Goal: Task Accomplishment & Management: Use online tool/utility

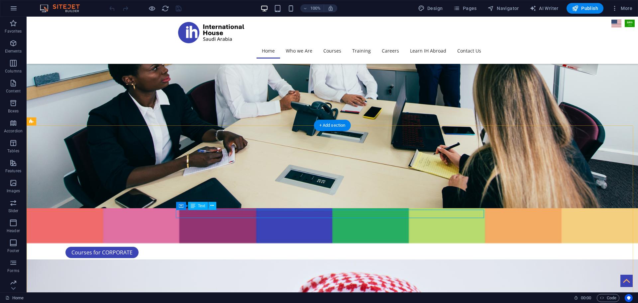
scroll to position [1374, 0]
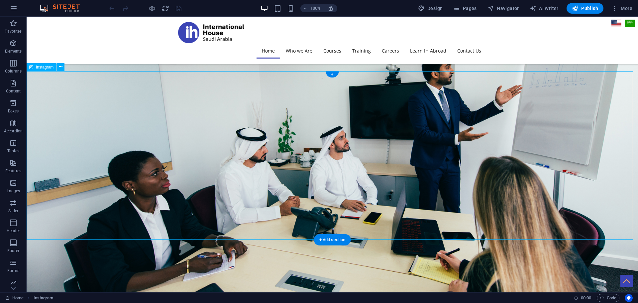
scroll to position [1241, 0]
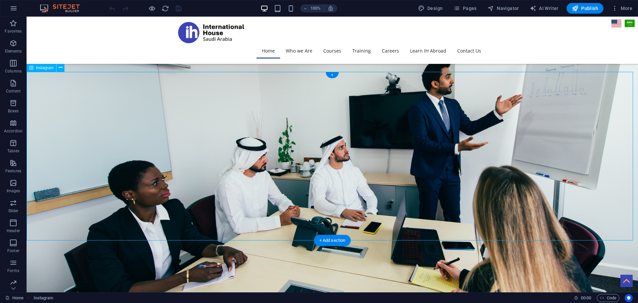
click at [50, 67] on span "Instagram" at bounding box center [45, 68] width 18 height 4
click at [59, 67] on icon at bounding box center [61, 67] width 4 height 7
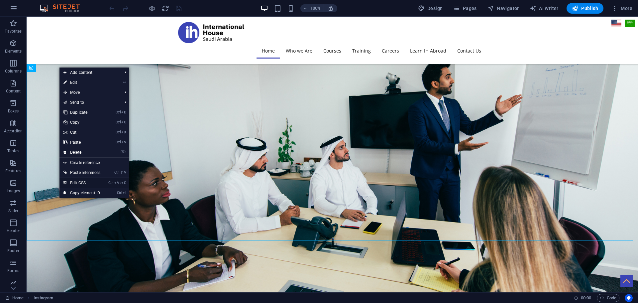
click at [86, 184] on link "Ctrl Alt C Edit CSS" at bounding box center [81, 183] width 45 height 10
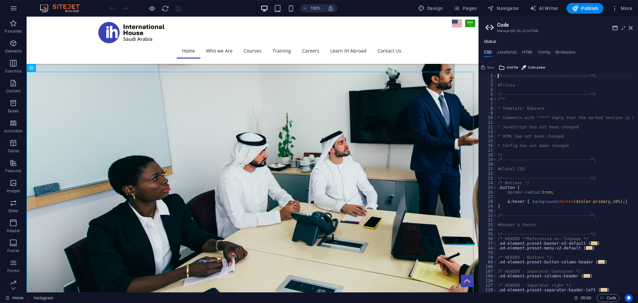
click at [623, 28] on icon at bounding box center [623, 27] width 0 height 5
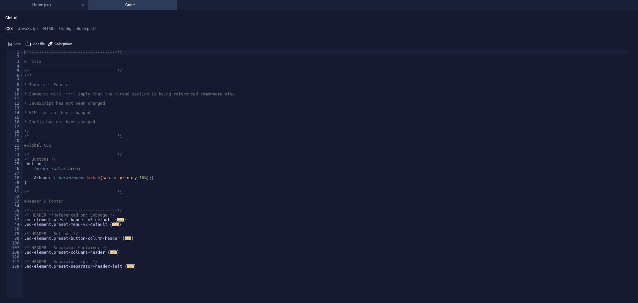
scroll to position [0, 0]
click at [33, 30] on h4 "JavaScript" at bounding box center [28, 29] width 20 height 7
type textarea "/* JS for preset "Menu V2" */"
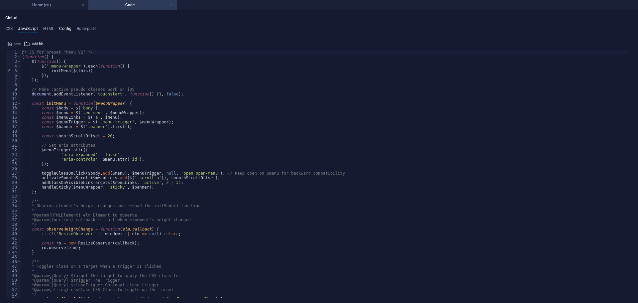
click at [65, 29] on h4 "Config" at bounding box center [65, 29] width 12 height 7
type textarea "$color-background: #ffffff;"
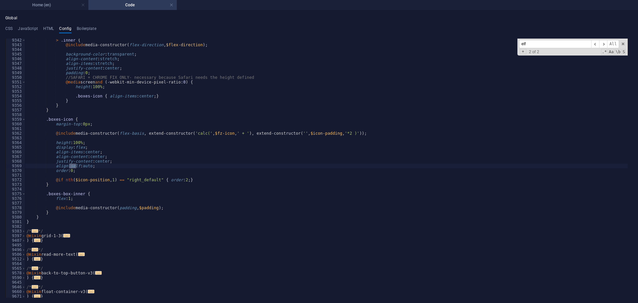
scroll to position [1665, 0]
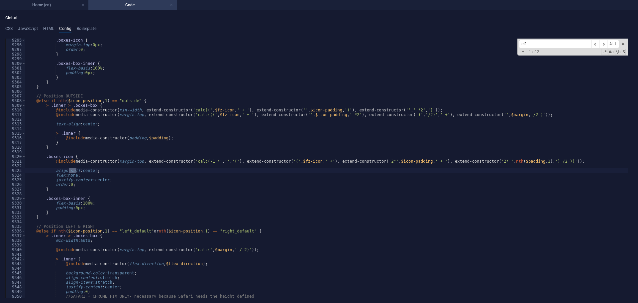
drag, startPoint x: 533, startPoint y: 44, endPoint x: 469, endPoint y: 44, distance: 64.1
click at [471, 44] on div ".boxes-icon { margin-top : 0px ; order : 0 ; } .boxes-box-inner { flex-basis : …" at bounding box center [326, 168] width 602 height 259
click at [549, 44] on input "elf" at bounding box center [555, 44] width 72 height 8
type input "elfsight"
click at [530, 44] on input "elfsight" at bounding box center [555, 44] width 72 height 8
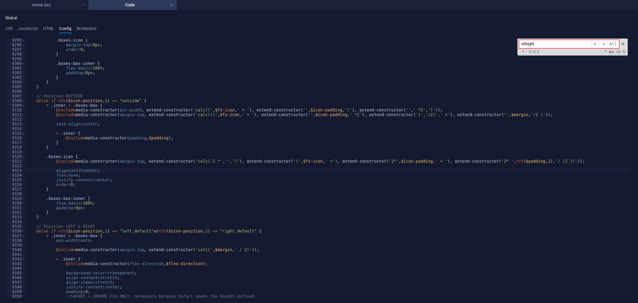
click at [530, 44] on input "elfsight" at bounding box center [555, 44] width 72 height 8
click at [25, 30] on h4 "JavaScript" at bounding box center [28, 29] width 20 height 7
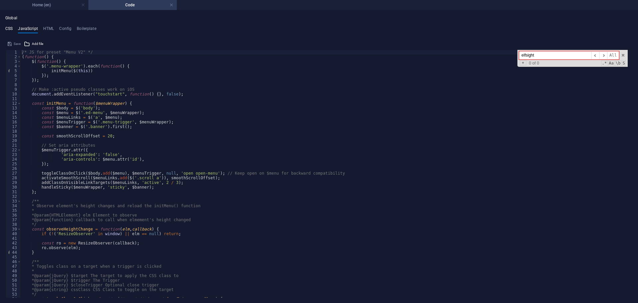
type input "elfsight"
click at [8, 28] on h4 "CSS" at bounding box center [8, 29] width 7 height 7
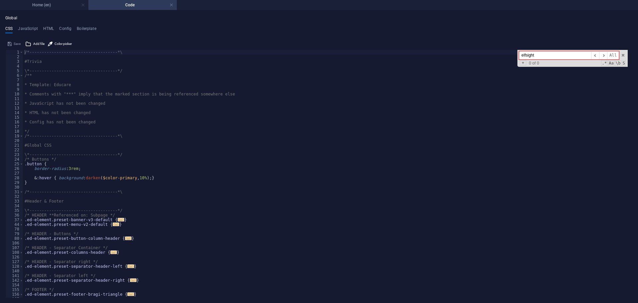
type input "elfsight"
click at [85, 25] on div "Global CSS JavaScript HTML Config Boilerplate /*-------------------------------…" at bounding box center [318, 157] width 627 height 282
click at [86, 30] on h4 "Boilerplate" at bounding box center [87, 29] width 20 height 7
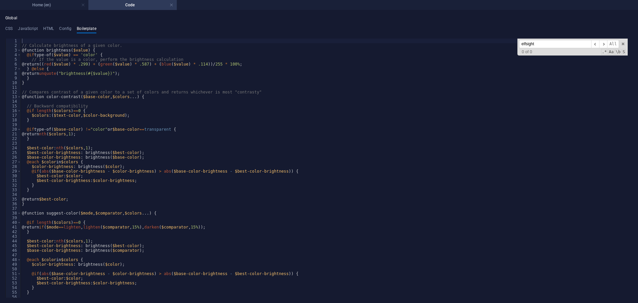
scroll to position [8379, 0]
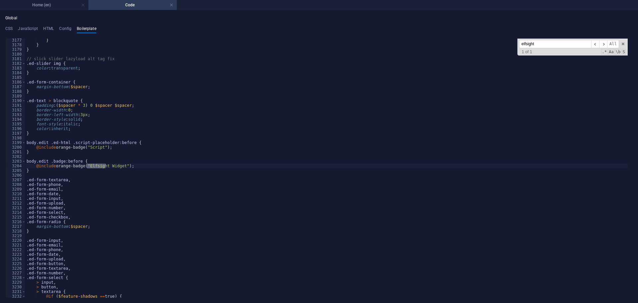
type input "elfsight"
click at [280, 103] on div "} } } // slick slider lazyload alt tag fix .ed-slider img { color : transparent…" at bounding box center [328, 172] width 607 height 268
click at [94, 167] on div "} } } // slick slider lazyload alt tag fix .ed-slider img { color : transparent…" at bounding box center [326, 172] width 602 height 268
type textarea "@include orange-badge("Elfsight Widget");"
click at [94, 167] on div "} } } // slick slider lazyload alt tag fix .ed-slider img { color : transparent…" at bounding box center [326, 172] width 602 height 268
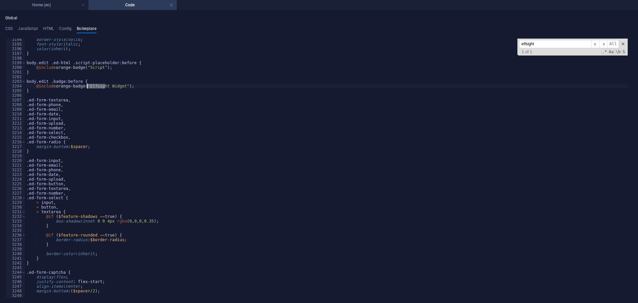
scroll to position [8458, 0]
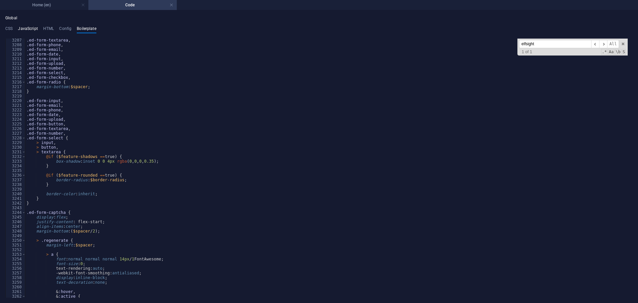
click at [24, 28] on h4 "JavaScript" at bounding box center [28, 29] width 20 height 7
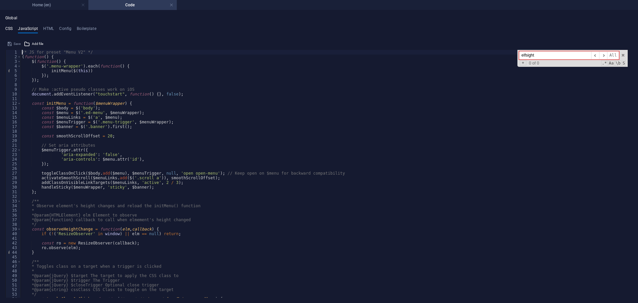
click at [9, 28] on h4 "CSS" at bounding box center [8, 29] width 7 height 7
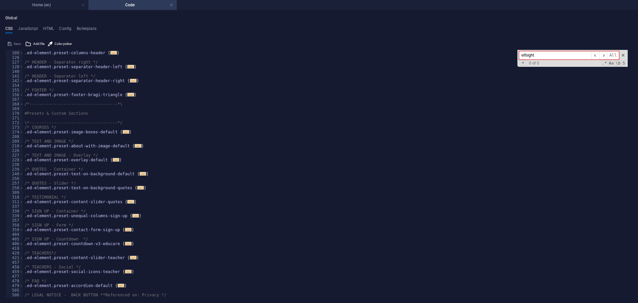
scroll to position [159, 0]
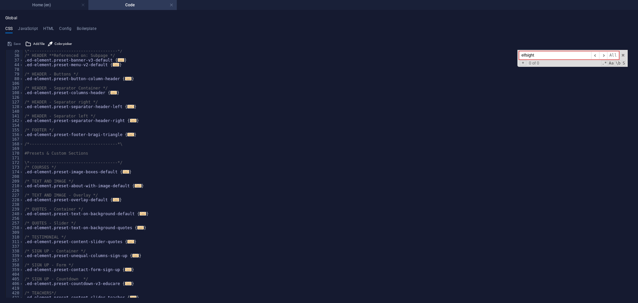
click at [558, 54] on input "elfsight" at bounding box center [555, 55] width 72 height 8
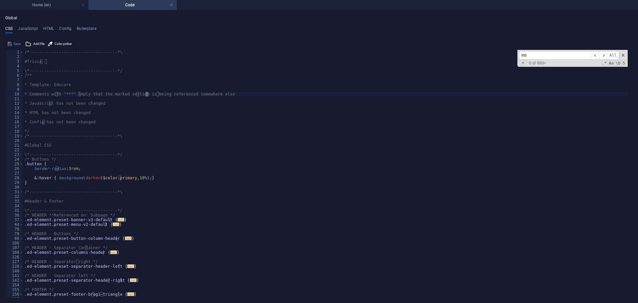
scroll to position [360, 0]
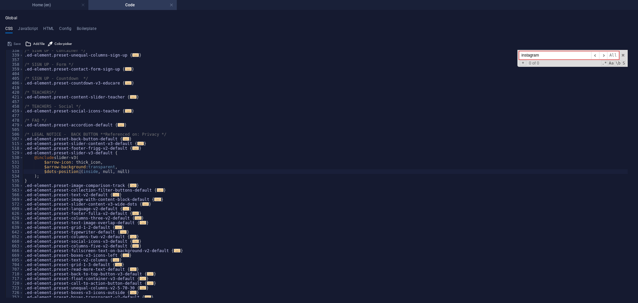
click at [543, 57] on input "instagram" at bounding box center [555, 55] width 72 height 8
type input "instagram"
click at [30, 27] on h4 "JavaScript" at bounding box center [28, 29] width 20 height 7
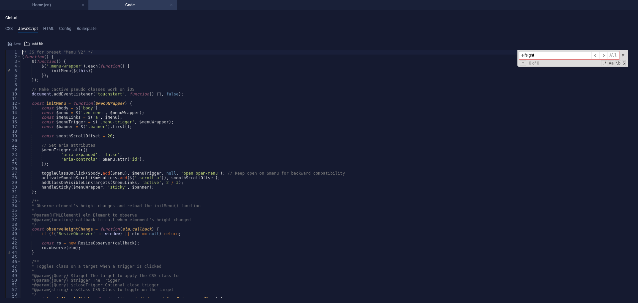
click at [541, 55] on input "elfsight" at bounding box center [555, 55] width 72 height 8
paste input "instagram"
type input "instagram"
type textarea "const smoothScrollOffset = 20;"
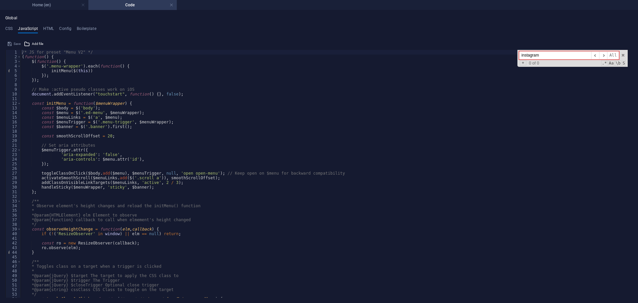
click at [527, 135] on div "/* JS for preset "Menu V2" */ ( function ( ) { $ ( function ( ) { $ ( '.menu-wr…" at bounding box center [324, 178] width 607 height 257
click at [47, 24] on div "Global CSS JavaScript HTML Config Boilerplate /*-------------------------------…" at bounding box center [318, 157] width 627 height 282
click at [47, 28] on h4 "HTML" at bounding box center [48, 29] width 11 height 7
type textarea "<a href="#main-content" class="wv-link-content button">Skip to main content</a>"
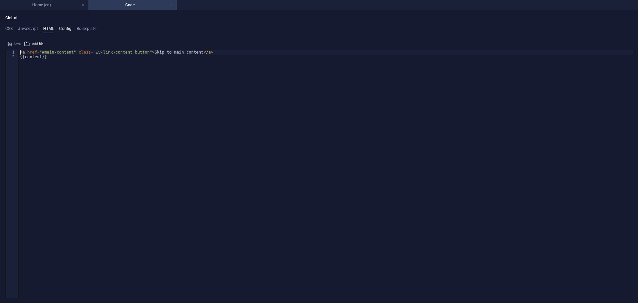
click at [66, 31] on h4 "Config" at bounding box center [65, 29] width 12 height 7
type textarea "align-self: center;"
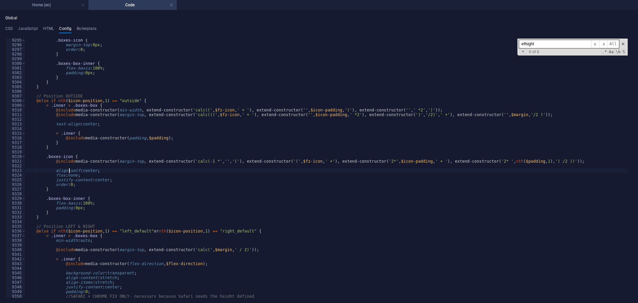
click at [546, 46] on input "elfsight" at bounding box center [555, 44] width 72 height 8
paste input "instagram"
type input "instagram"
click at [85, 34] on div "CSS JavaScript HTML Config Boilerplate /*------------------------------------*\…" at bounding box center [318, 161] width 627 height 271
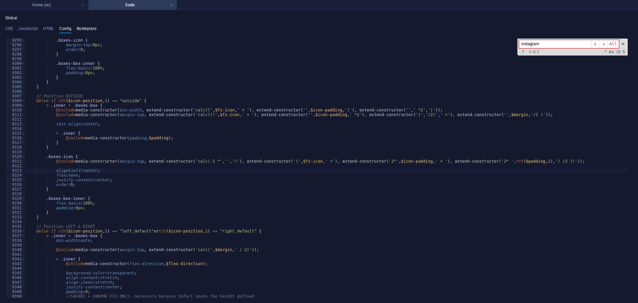
click at [87, 29] on h4 "Boilerplate" at bounding box center [87, 29] width 20 height 7
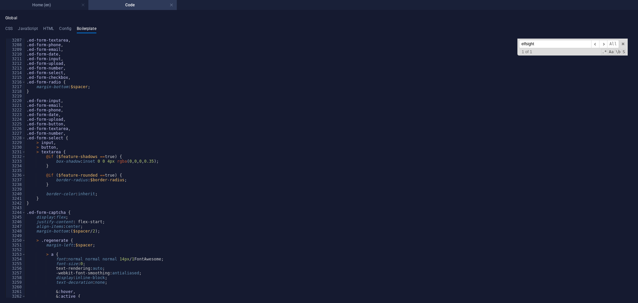
click at [545, 45] on input "elfsight" at bounding box center [555, 44] width 72 height 8
click at [545, 44] on input "elfsight" at bounding box center [555, 44] width 72 height 8
paste input "instagram"
type input "instagram"
